Goal: Navigation & Orientation: Find specific page/section

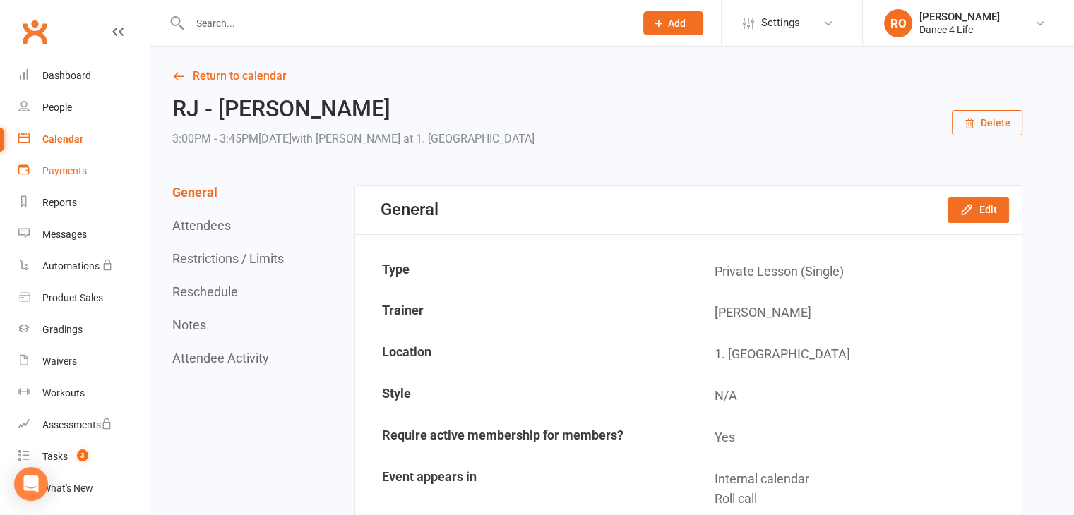
click at [88, 165] on link "Payments" at bounding box center [83, 171] width 131 height 32
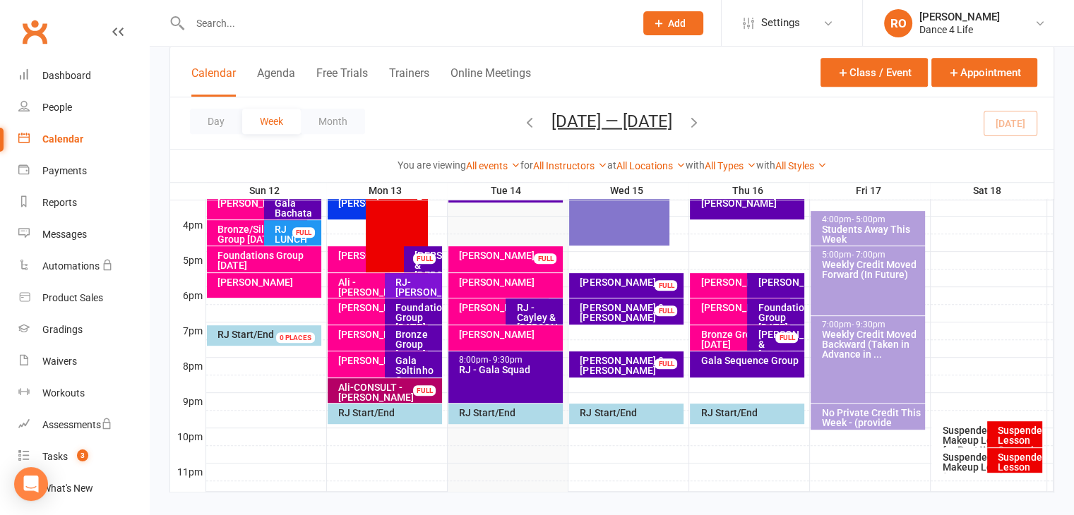
click at [1027, 121] on div "Day Week Month Oct 12 — 18 2025 October 2025 Sun Mon Tue Wed Thu Fri Sat 28 29 …" at bounding box center [611, 123] width 883 height 52
click at [702, 125] on icon "button" at bounding box center [694, 122] width 16 height 16
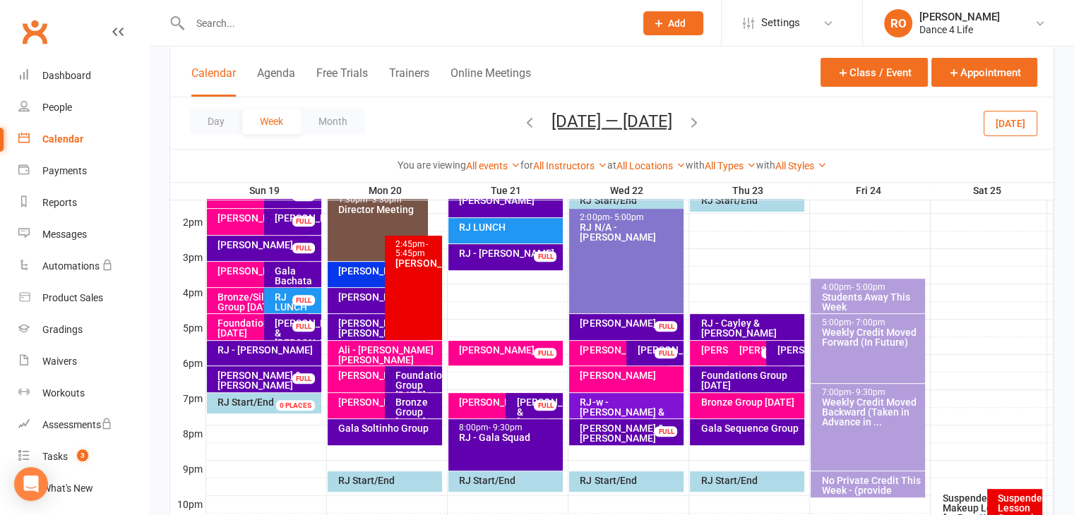
scroll to position [565, 0]
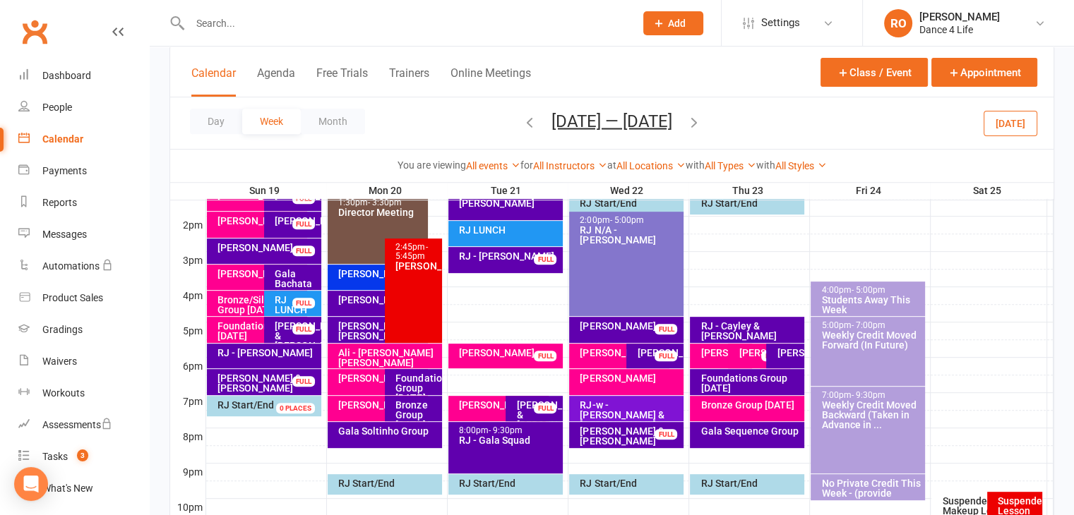
click at [1009, 116] on button "Today" at bounding box center [1010, 122] width 54 height 25
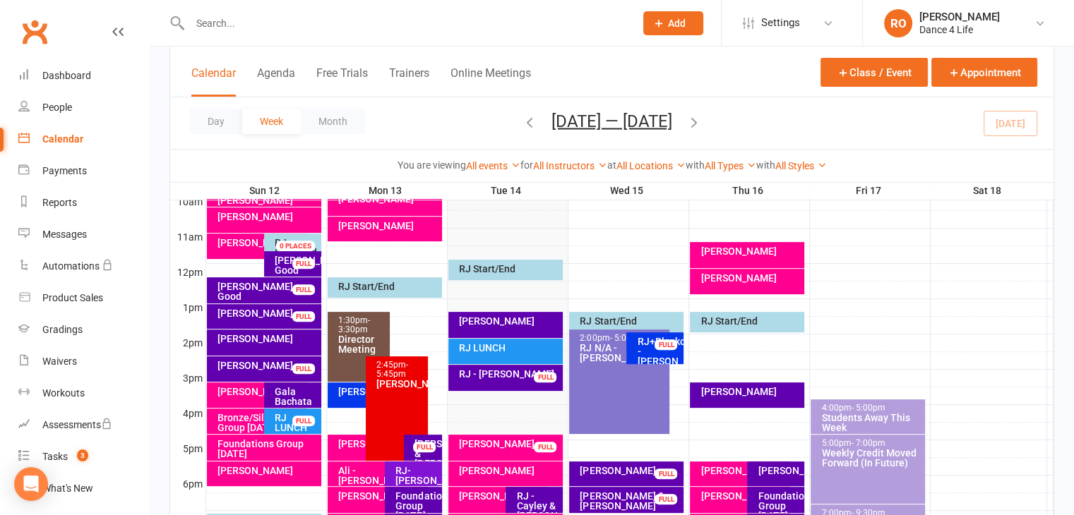
scroll to position [440, 0]
